Goal: Transaction & Acquisition: Purchase product/service

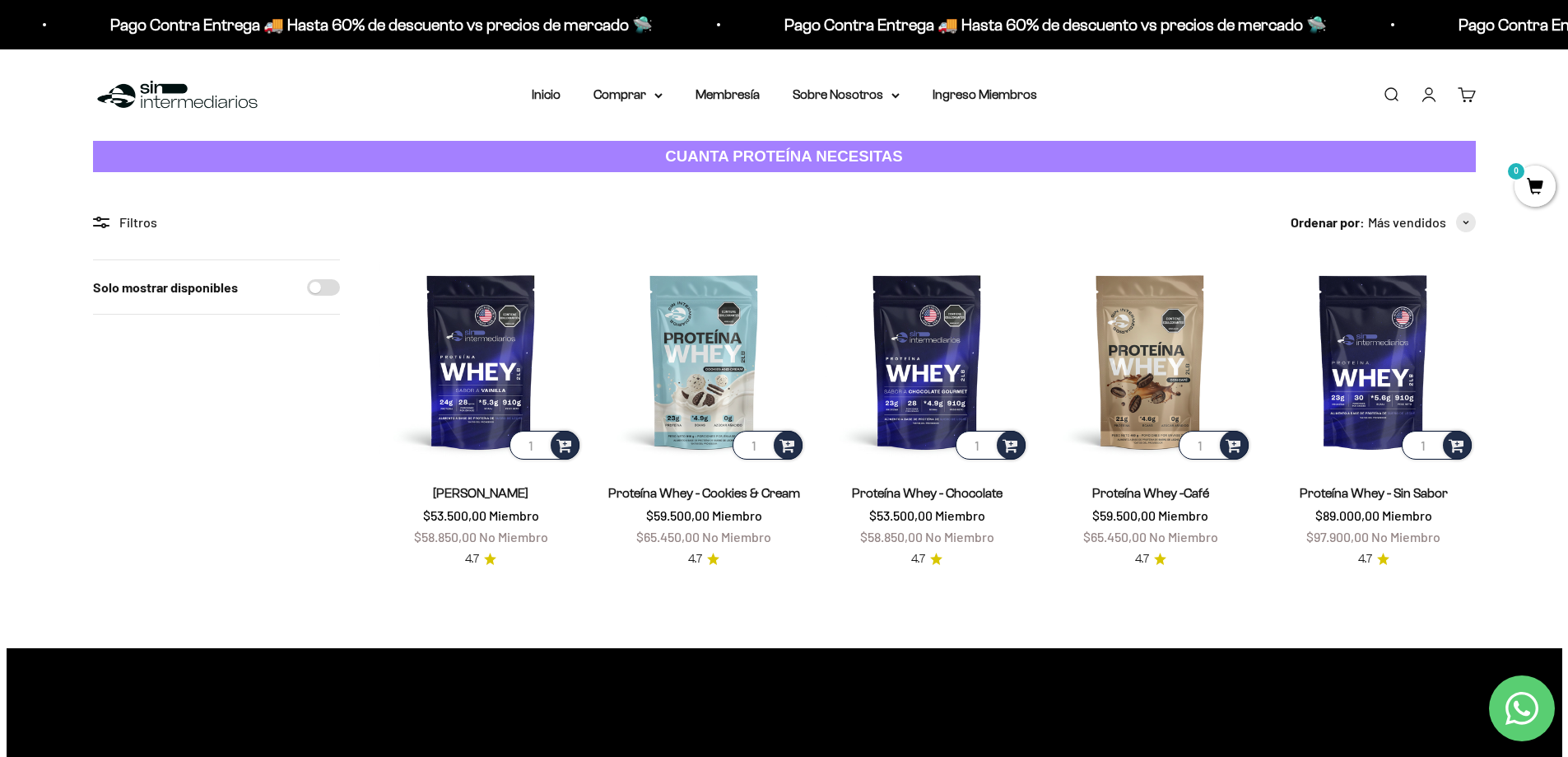
click at [1382, 104] on link "Buscar" at bounding box center [1391, 95] width 19 height 19
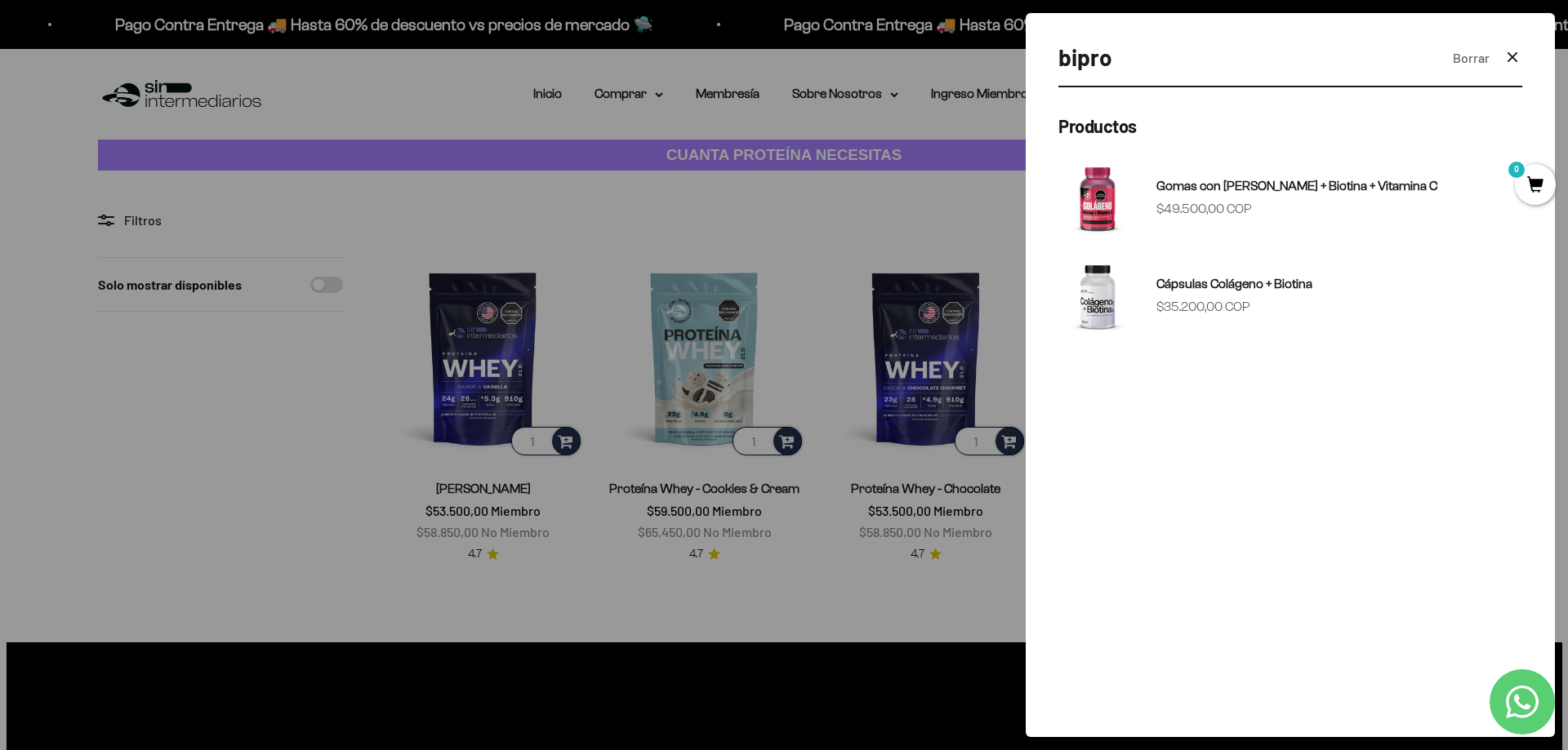
type input "bipro"
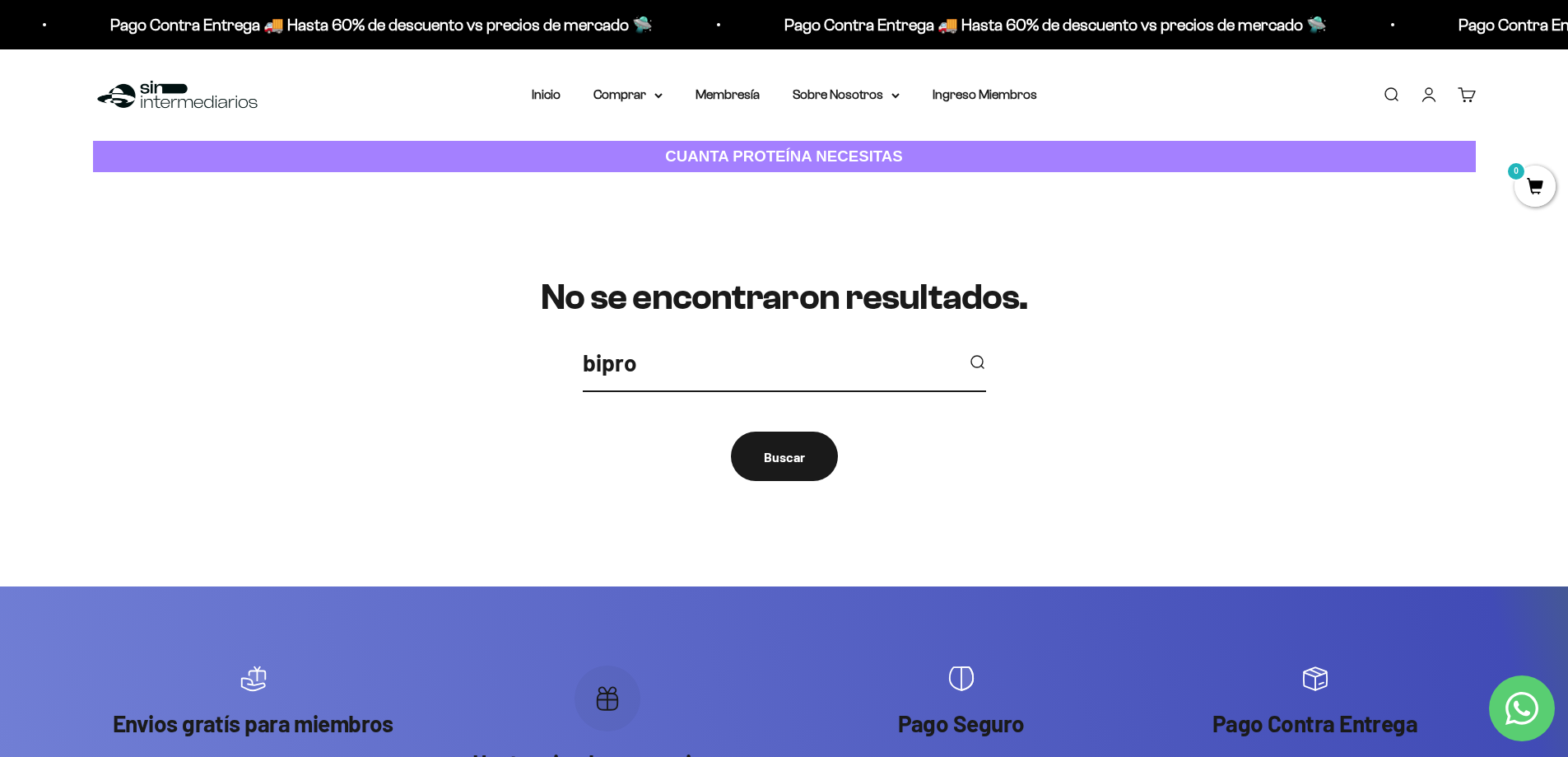
drag, startPoint x: 650, startPoint y: 363, endPoint x: 493, endPoint y: 357, distance: 157.1
click at [490, 372] on div "No se encontraron resultados. bipro Buscar" at bounding box center [784, 380] width 1383 height 204
type input "creatina"
click at [968, 353] on button "submit" at bounding box center [977, 362] width 19 height 19
